Goal: Book appointment/travel/reservation

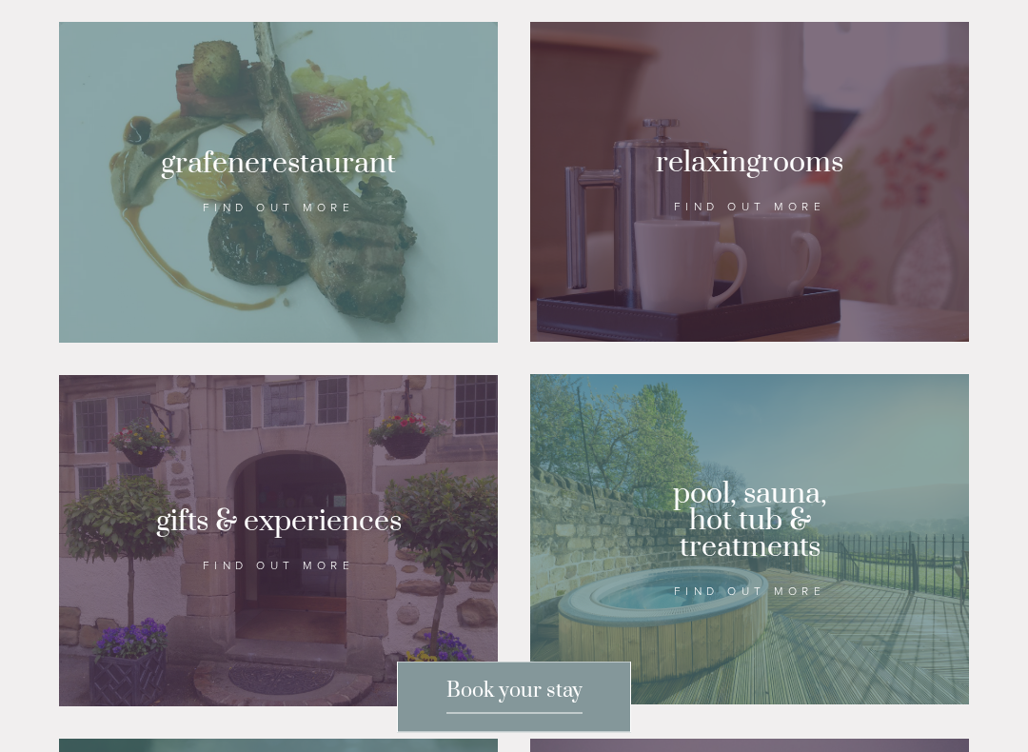
scroll to position [1317, 0]
click at [328, 198] on div at bounding box center [278, 182] width 439 height 321
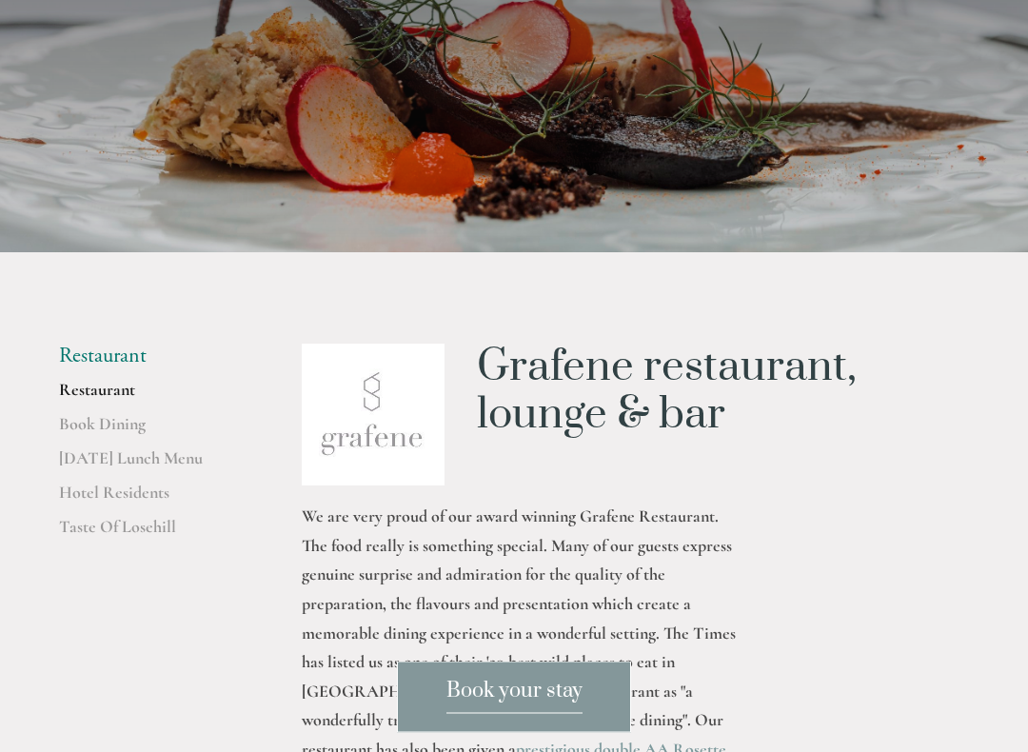
scroll to position [243, 0]
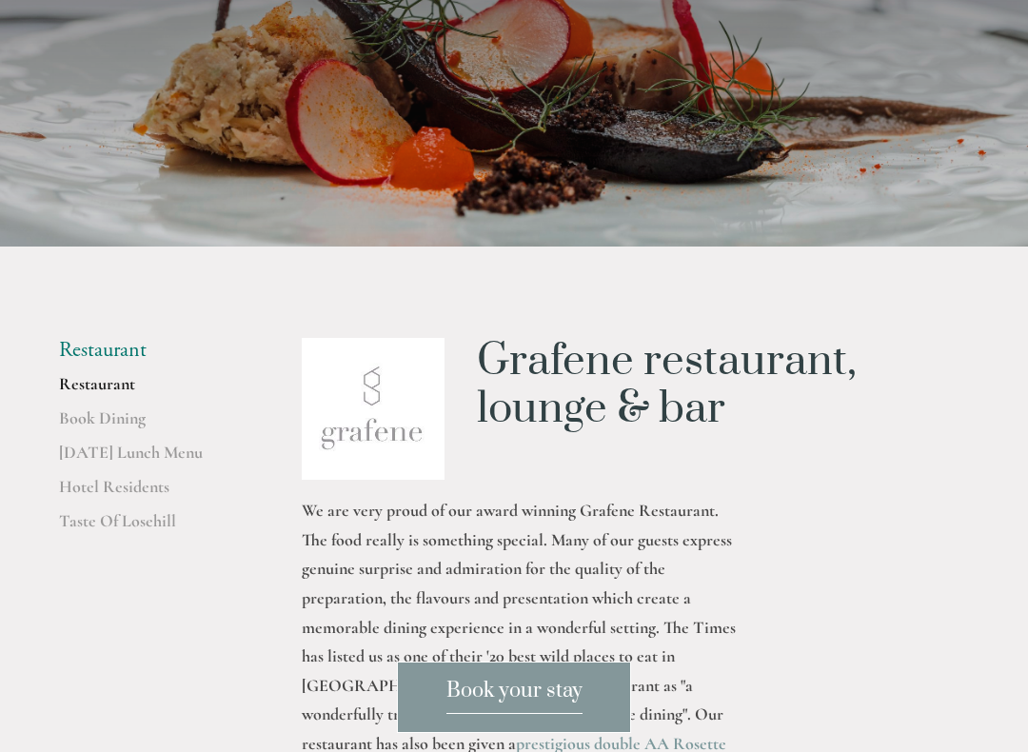
click at [126, 416] on link "Book Dining" at bounding box center [150, 424] width 182 height 34
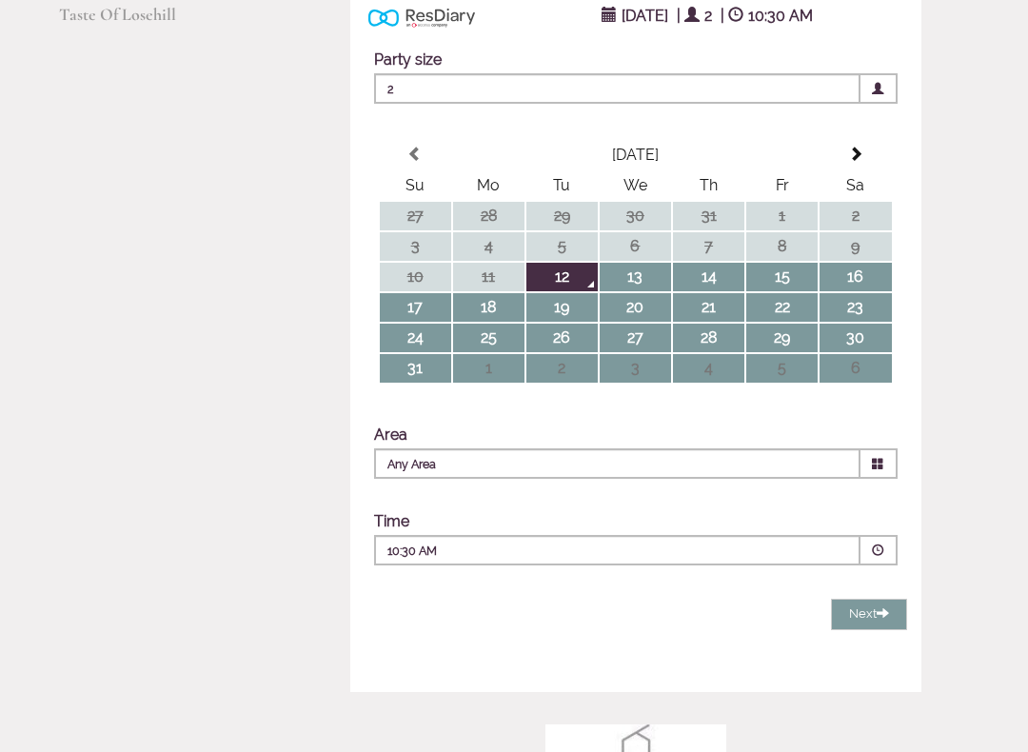
scroll to position [359, 0]
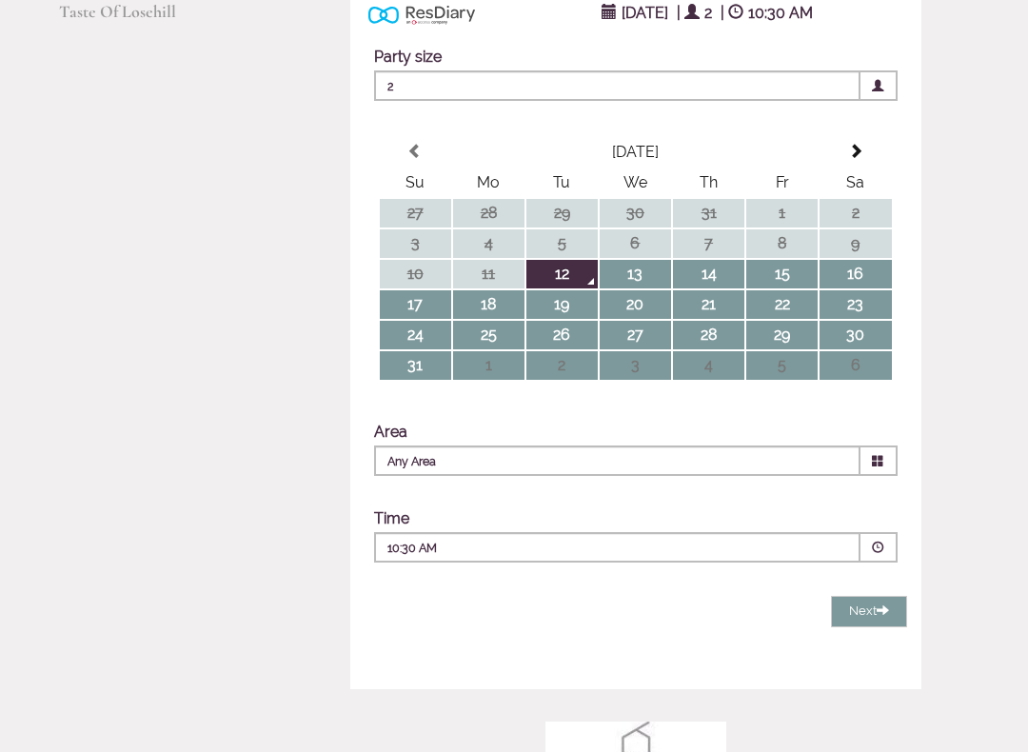
click at [872, 471] on span at bounding box center [878, 461] width 37 height 30
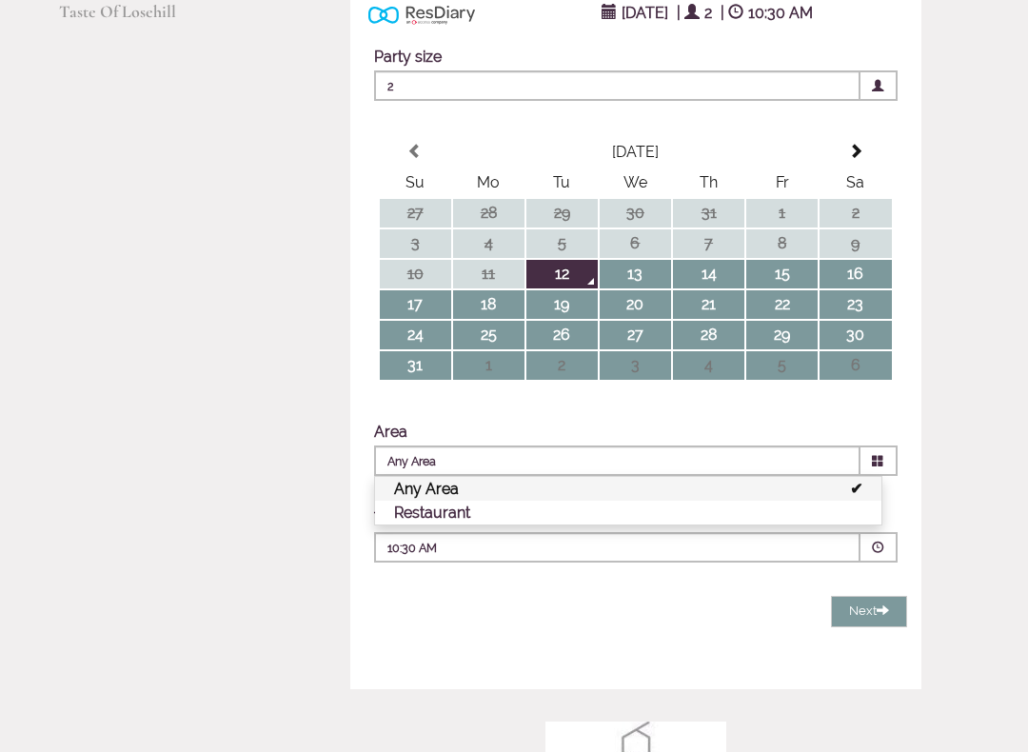
scroll to position [360, 0]
click at [628, 509] on li "Restaurant" at bounding box center [628, 513] width 506 height 24
type input "Restaurant"
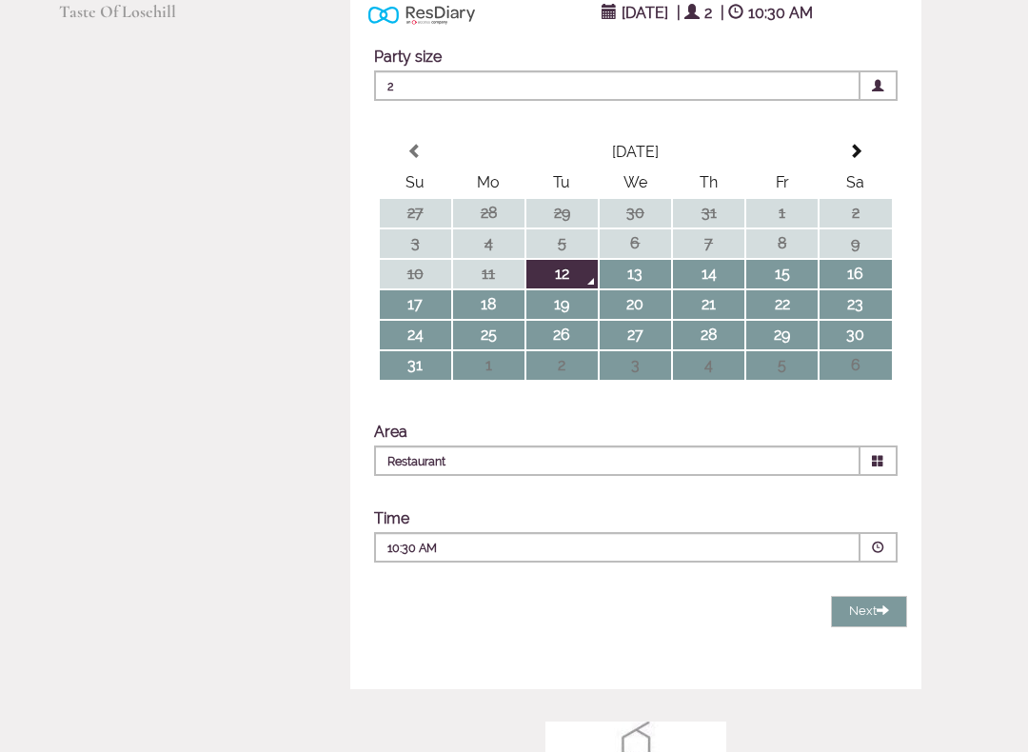
click at [873, 551] on span at bounding box center [878, 548] width 12 height 12
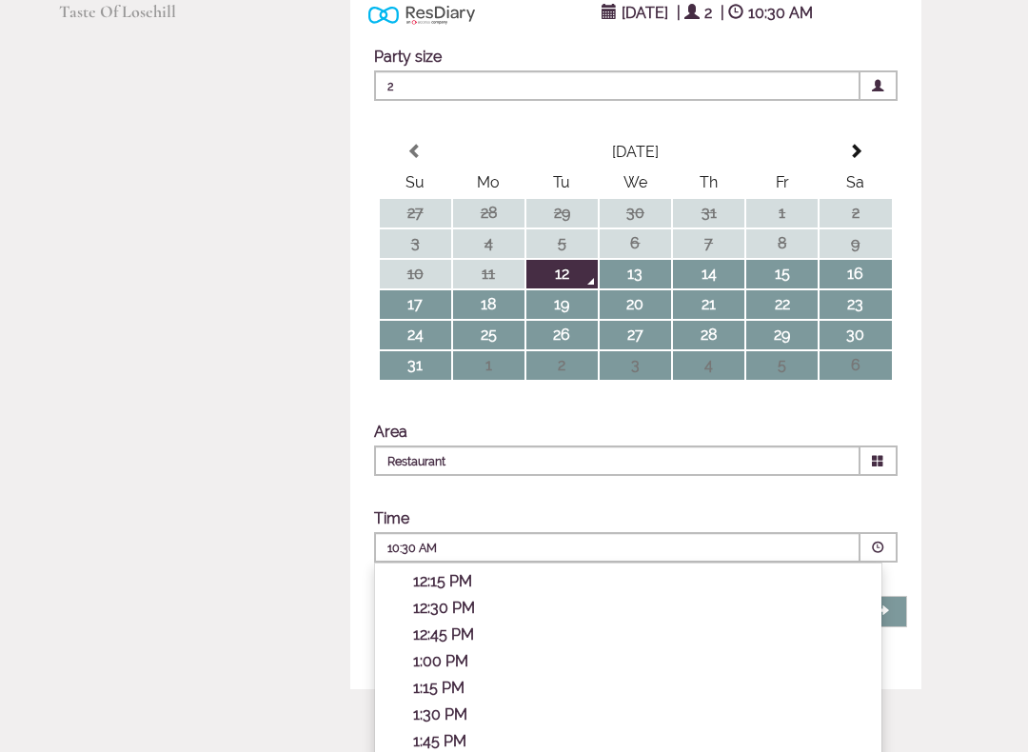
scroll to position [229, 0]
click at [462, 644] on p "1:00 PM" at bounding box center [637, 660] width 449 height 18
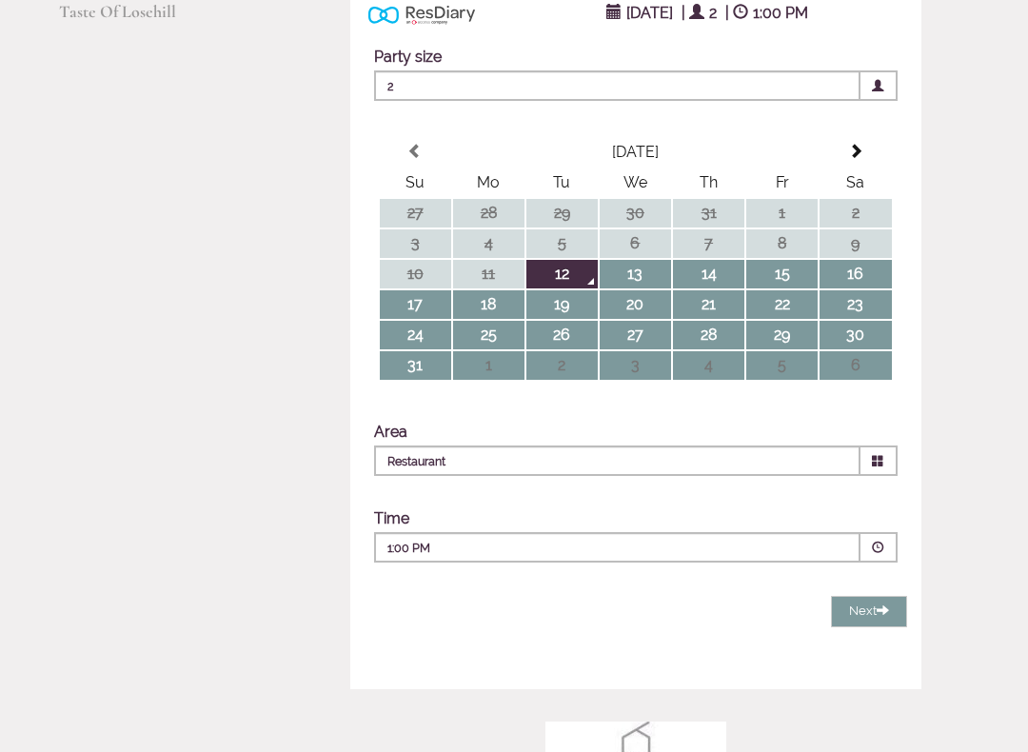
click at [882, 602] on button "Next Loading..." at bounding box center [869, 611] width 76 height 31
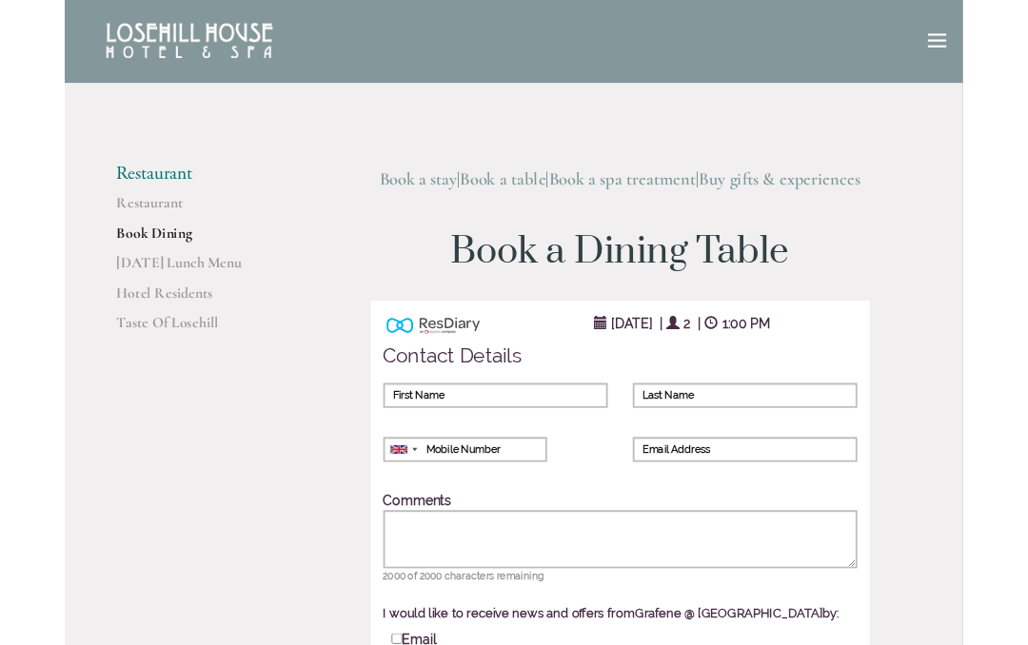
scroll to position [0, 0]
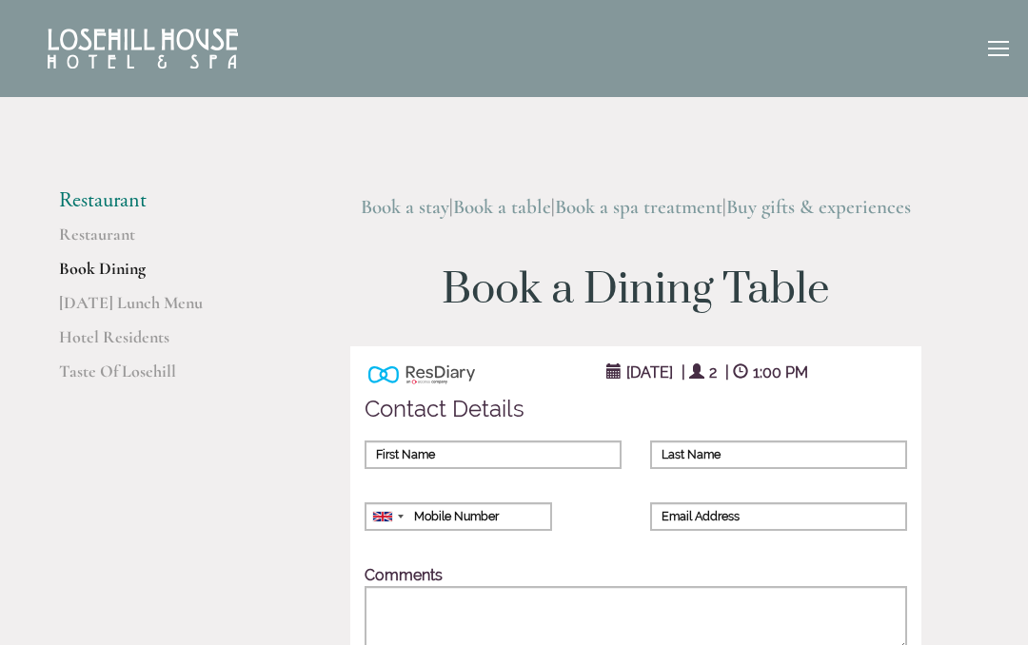
click at [996, 57] on div at bounding box center [998, 51] width 21 height 21
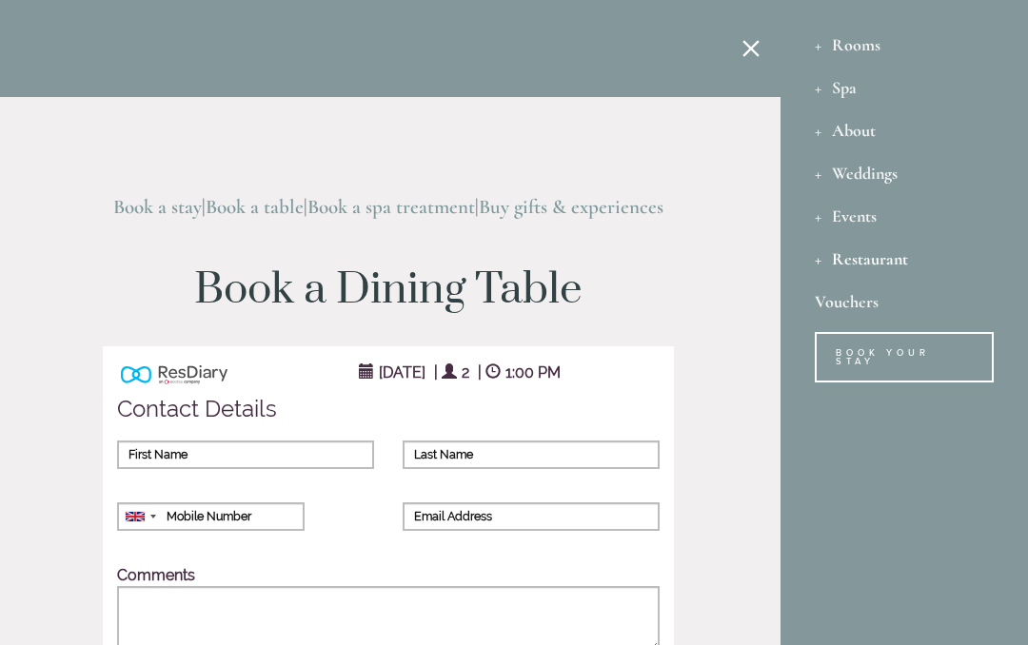
click at [856, 52] on div "Rooms" at bounding box center [904, 44] width 179 height 43
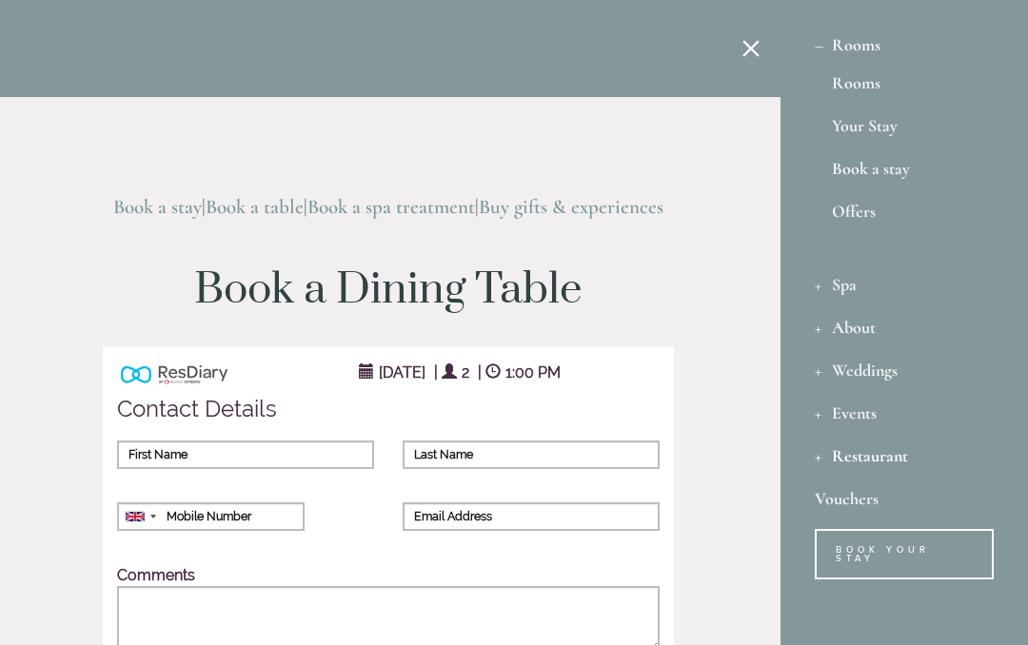
click at [879, 169] on link "Book a stay" at bounding box center [904, 173] width 145 height 26
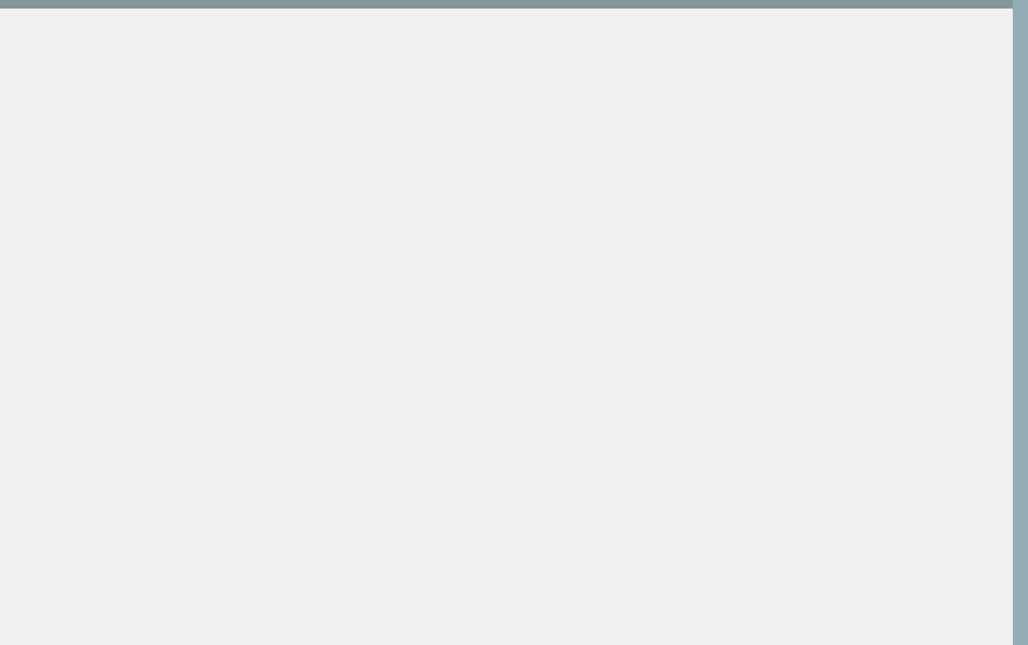
scroll to position [0, 14]
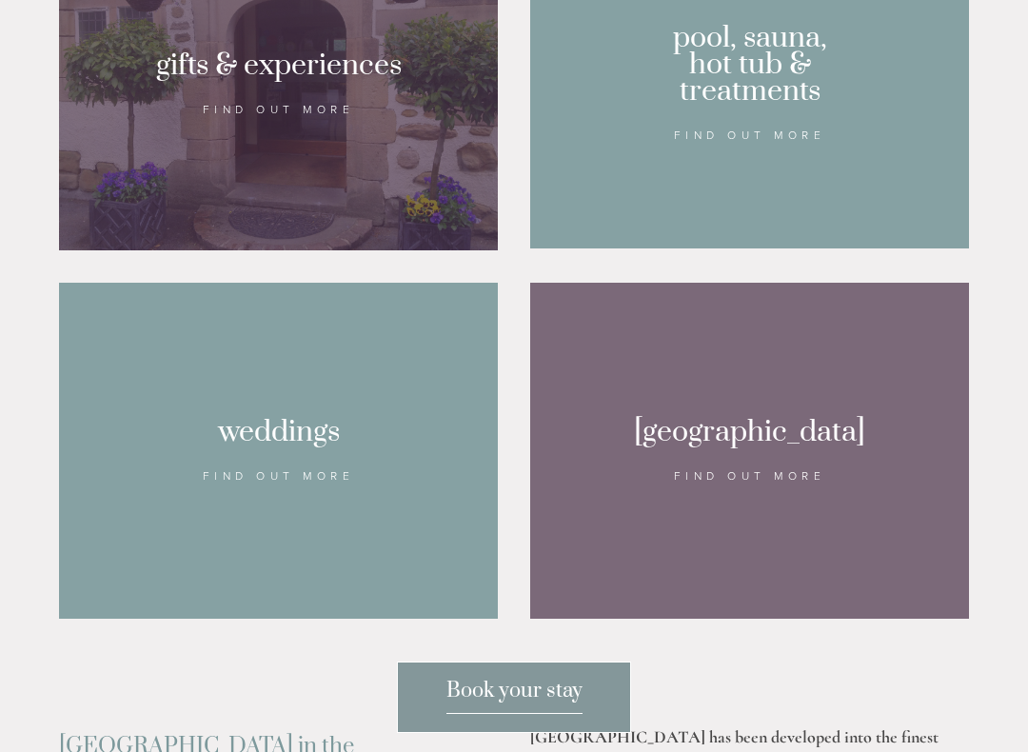
scroll to position [1773, 0]
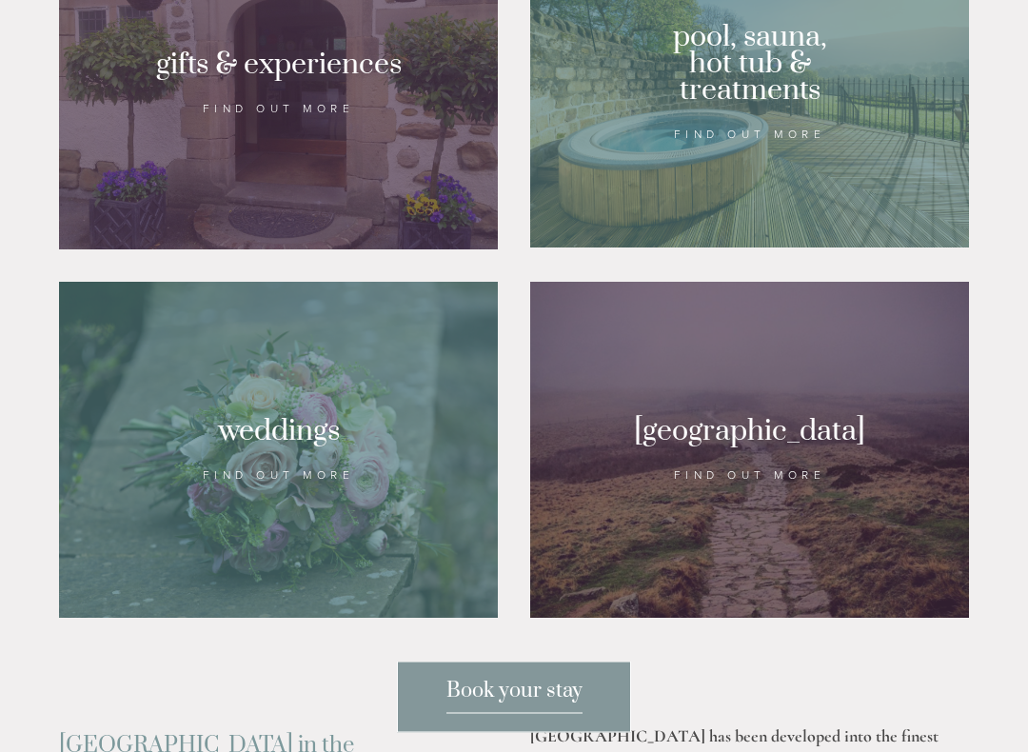
click at [746, 474] on div at bounding box center [749, 451] width 439 height 336
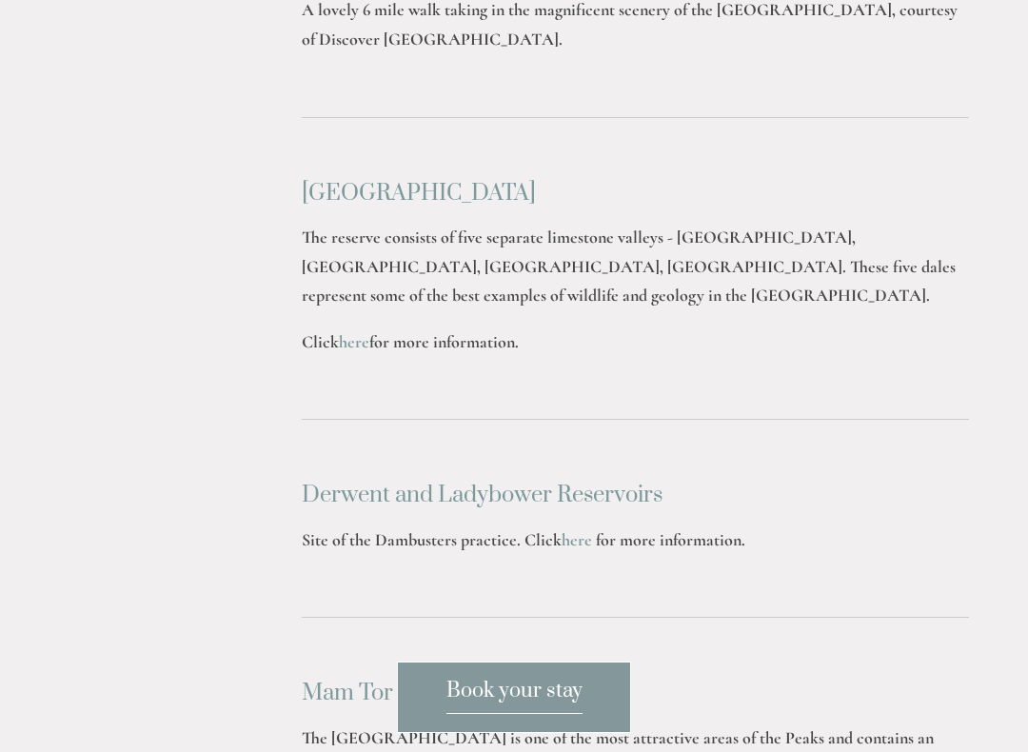
scroll to position [4042, 0]
click at [579, 528] on link "here" at bounding box center [577, 538] width 30 height 21
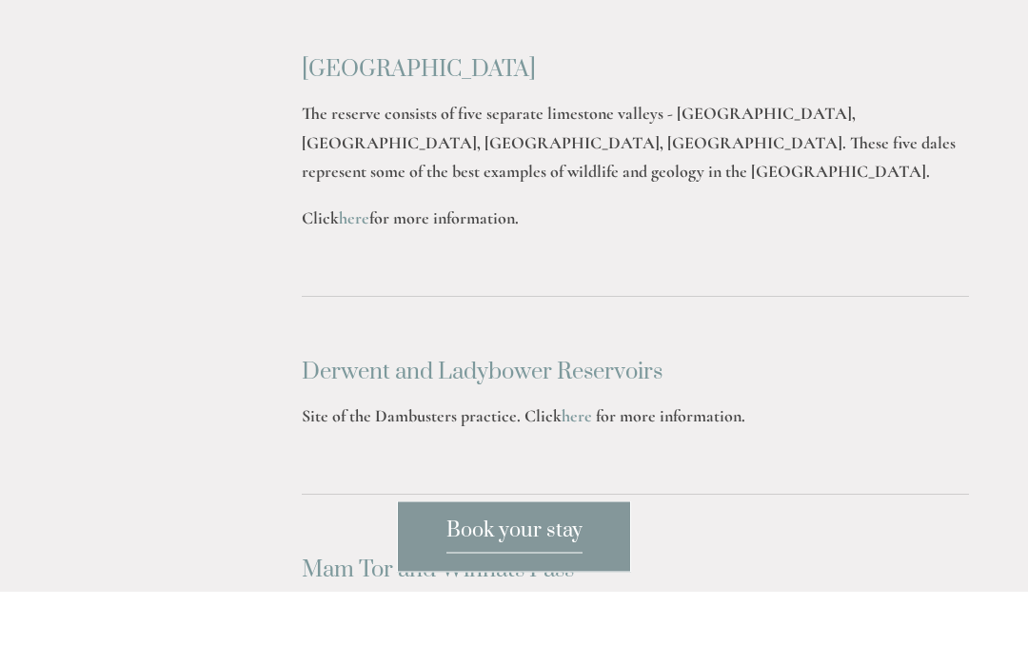
scroll to position [4096, 0]
